Goal: Task Accomplishment & Management: Manage account settings

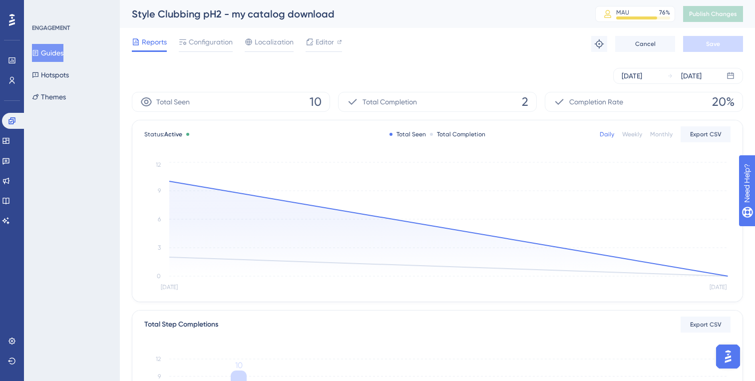
click at [55, 53] on button "Guides" at bounding box center [47, 53] width 31 height 18
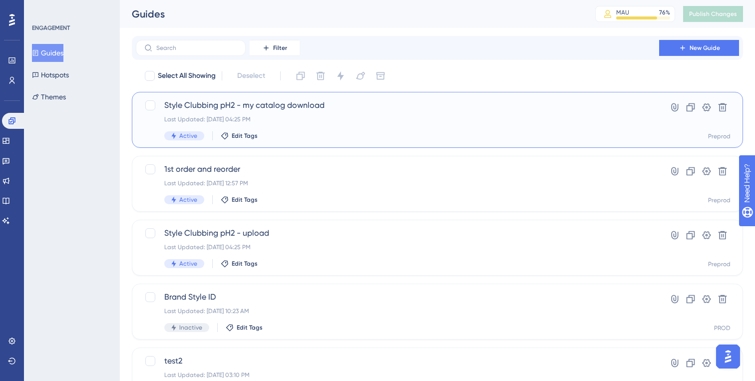
click at [311, 120] on div "Last Updated: Aug 26 2025, 04:25 PM" at bounding box center [397, 119] width 466 height 8
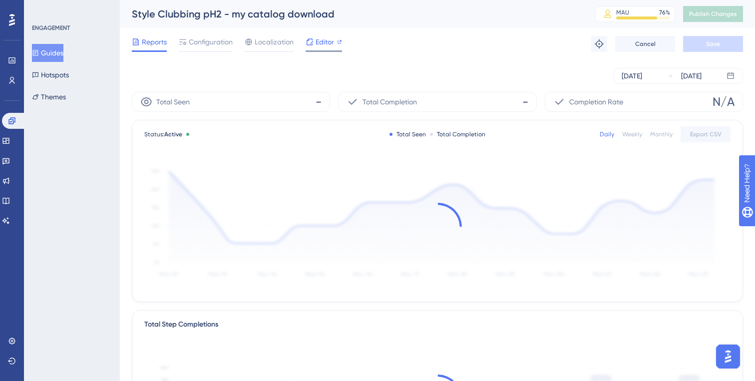
click at [320, 41] on span "Editor" at bounding box center [324, 42] width 18 height 12
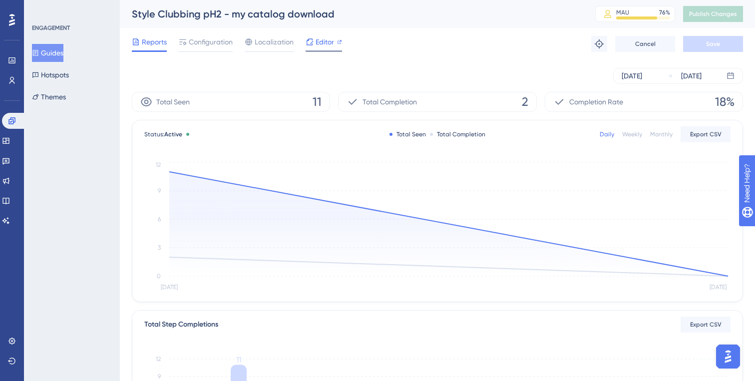
click at [319, 46] on span "Editor" at bounding box center [324, 42] width 18 height 12
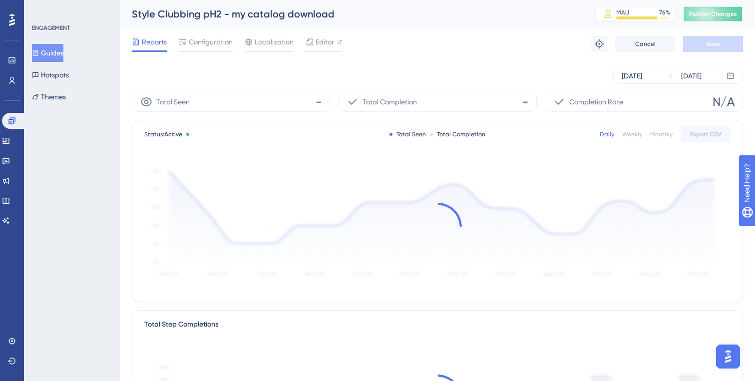
click at [704, 14] on span "Publish Changes" at bounding box center [713, 14] width 48 height 8
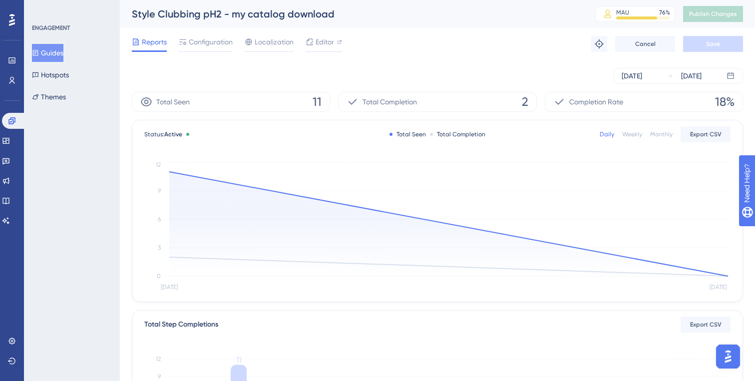
click at [51, 57] on button "Guides" at bounding box center [47, 53] width 31 height 18
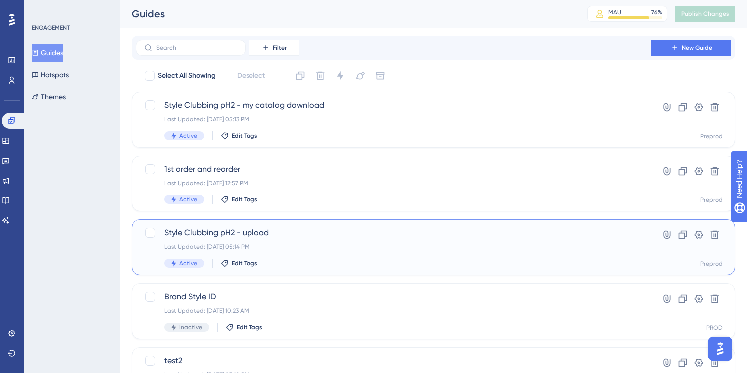
click at [295, 239] on div "Style Clubbing pH2 - upload Last Updated: Aug 26 2025, 05:14 PM Active Edit Tags" at bounding box center [393, 247] width 459 height 41
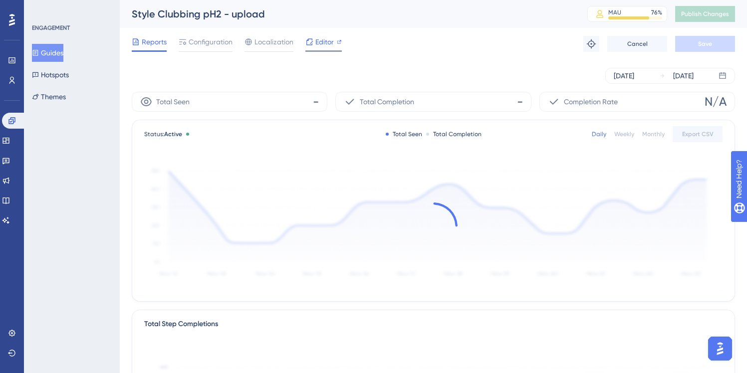
click at [323, 41] on span "Editor" at bounding box center [324, 42] width 18 height 12
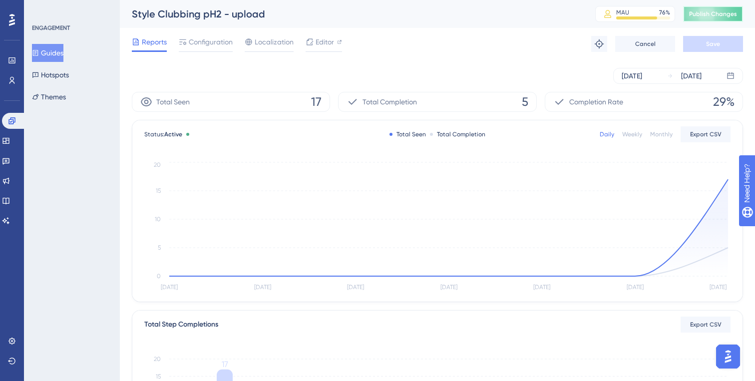
click at [696, 14] on span "Publish Changes" at bounding box center [713, 14] width 48 height 8
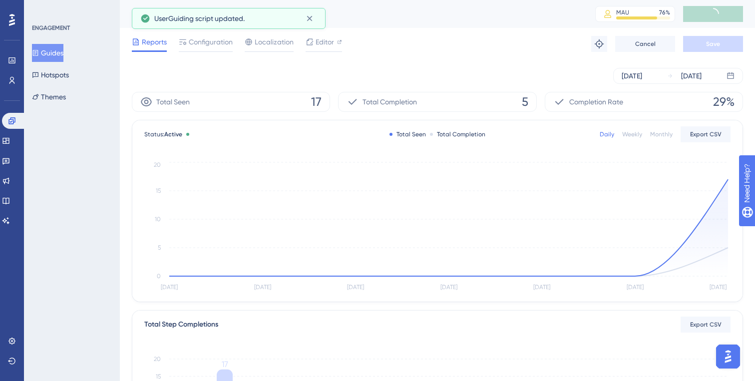
click at [48, 56] on button "Guides" at bounding box center [47, 53] width 31 height 18
